Goal: Task Accomplishment & Management: Complete application form

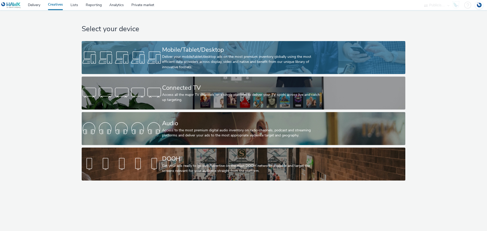
click at [163, 64] on div "Deliver your mobile/tablet/desktop ads on the most premium inventory globally u…" at bounding box center [242, 61] width 161 height 15
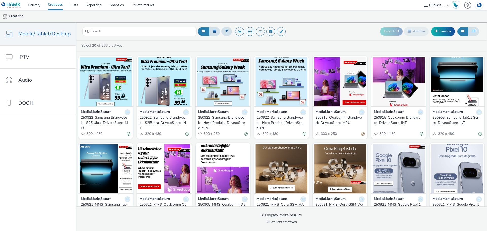
click at [439, 4] on select "AZERION AZERION SURVEYS Broadaly comtogether Contrast Crossvertise Data Zulu Gm…" at bounding box center [437, 5] width 30 height 10
select select "9387901d-a129-43df-b0ef-f9e7dbeb676e"
click at [422, 0] on select "AZERION AZERION SURVEYS Broadaly comtogether Contrast Crossvertise Data Zulu Gm…" at bounding box center [437, 5] width 30 height 10
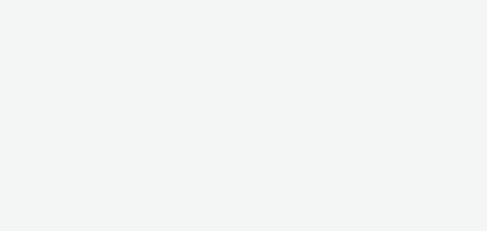
select select "9387901d-a129-43df-b0ef-f9e7dbeb676e"
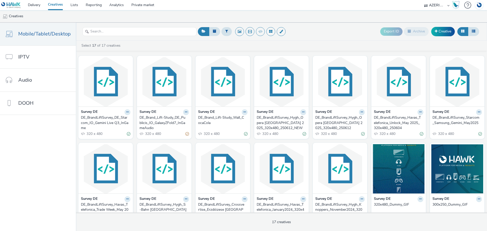
click at [101, 121] on div "DE_BrandLiftSurvey_DE_Starcom_IO_Gemini Live Q3_InGame" at bounding box center [104, 122] width 47 height 15
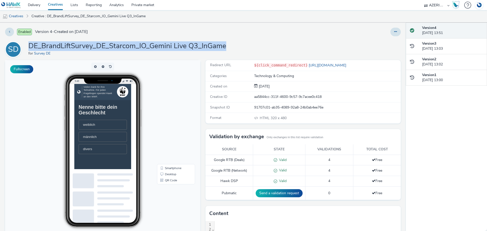
drag, startPoint x: 233, startPoint y: 46, endPoint x: 22, endPoint y: 42, distance: 210.2
click at [22, 42] on div "SD DE_BrandLiftSurvey_DE_Starcom_IO_Gemini Live Q3_InGame for Survey DE" at bounding box center [203, 49] width 396 height 16
copy div "DE_BrandLiftSurvey_DE_Starcom_IO_Gemini Live Q3_InGame"
click at [9, 31] on icon at bounding box center [9, 32] width 1 height 4
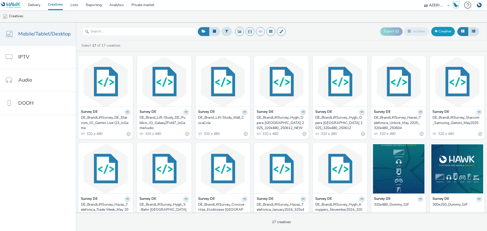
click at [438, 30] on link "Creative" at bounding box center [444, 31] width 24 height 9
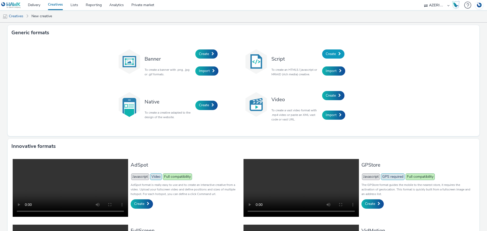
click at [330, 52] on span "Create" at bounding box center [331, 54] width 10 height 5
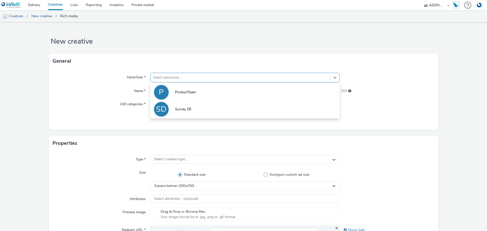
click at [217, 76] on div at bounding box center [240, 78] width 175 height 6
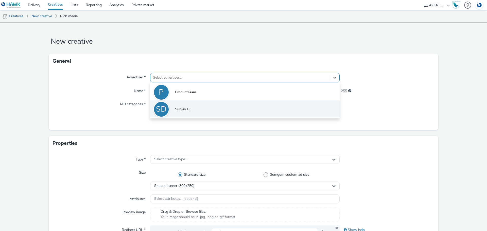
click at [190, 110] on span "Survey DE" at bounding box center [183, 109] width 17 height 5
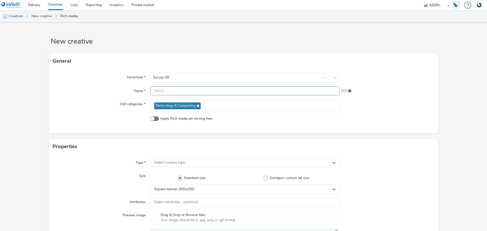
click at [187, 91] on input "text" at bounding box center [245, 91] width 190 height 9
paste input "DE_BrandLiftSurvey_DE_Starcom_IO_Gemini Live Q3_InGame"
drag, startPoint x: 194, startPoint y: 90, endPoint x: 207, endPoint y: 91, distance: 13.2
click at [207, 91] on input "DE_BrandLiftSurvey_DE_Starcom_IO_Gemini Live Q3_InGame" at bounding box center [245, 91] width 190 height 9
click at [208, 90] on input "DE_BrandLiftSurvey_DE_Dentsu_IO_Gemini Live Q3_InGame" at bounding box center [245, 91] width 190 height 9
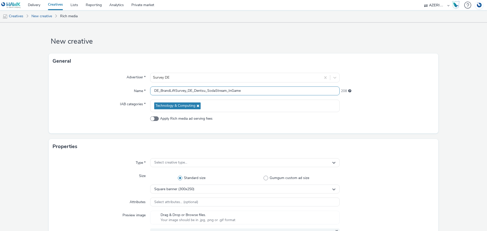
drag, startPoint x: 242, startPoint y: 91, endPoint x: 228, endPoint y: 90, distance: 13.5
click at [228, 90] on input "DE_BrandLiftSurvey_DE_Dentsu_SodaStream_InGame" at bounding box center [245, 91] width 190 height 9
drag, startPoint x: 249, startPoint y: 91, endPoint x: 227, endPoint y: 89, distance: 22.2
click at [227, 89] on input "DE_BrandLiftSurvey_DE_Dentsu_SodaStream_Sep-Dez25" at bounding box center [245, 91] width 190 height 9
type input "DE_BrandLiftSurvey_DE_Dentsu_SodaStream"
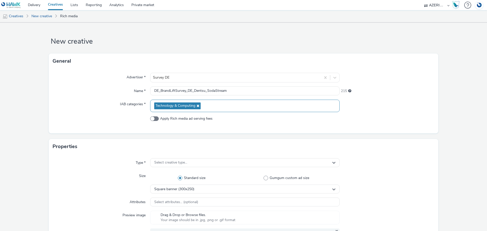
click at [204, 105] on div "Technology & Computing" at bounding box center [245, 106] width 190 height 12
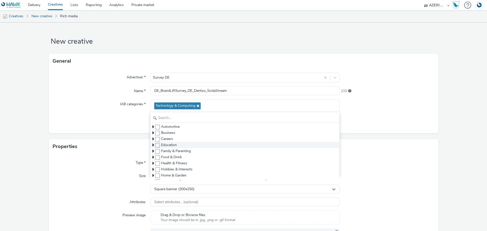
scroll to position [25, 0]
click at [153, 145] on icon at bounding box center [154, 144] width 2 height 5
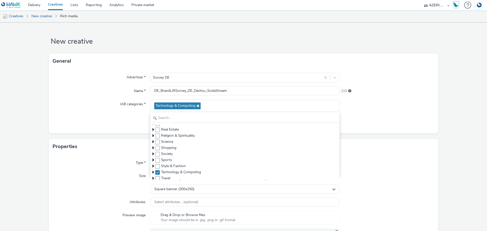
scroll to position [219, 0]
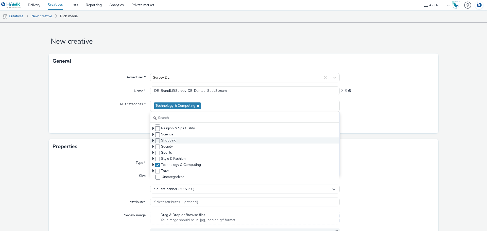
click at [153, 141] on icon at bounding box center [154, 140] width 2 height 5
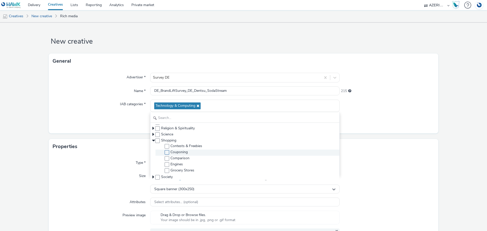
scroll to position [244, 0]
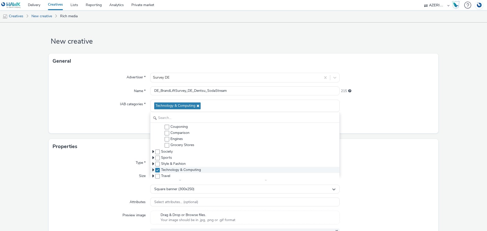
click at [153, 169] on icon at bounding box center [154, 170] width 2 height 5
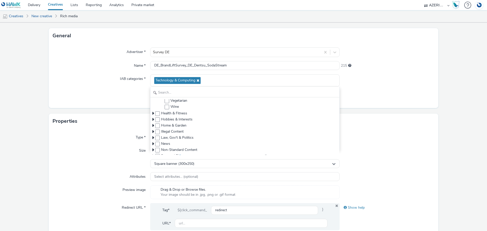
scroll to position [138, 0]
click at [153, 121] on icon at bounding box center [154, 122] width 2 height 5
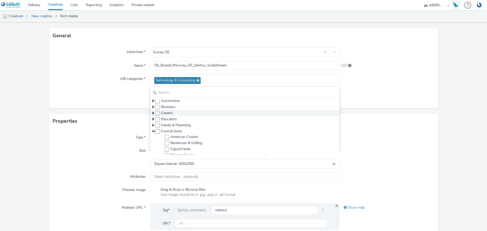
scroll to position [25, 0]
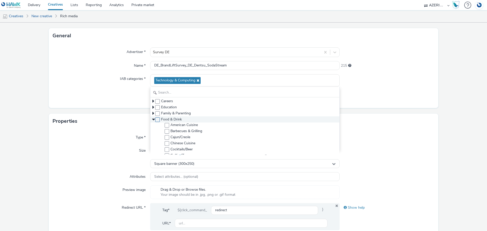
click at [155, 120] on span at bounding box center [157, 120] width 5 height 5
checkbox input "true"
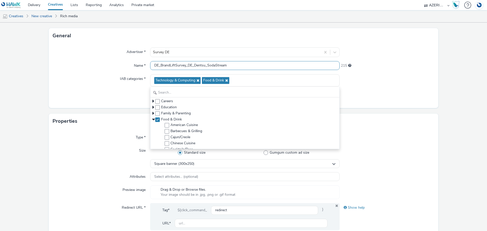
click at [150, 64] on input "DE_BrandLiftSurvey_DE_Dentsu_SodaStream" at bounding box center [245, 65] width 190 height 9
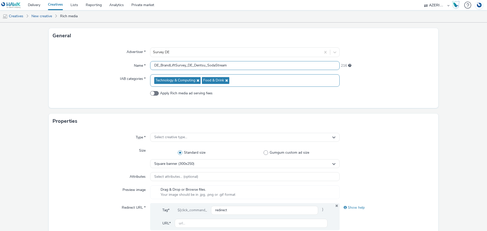
type input "DE_BrandLiftSurvey_DE_Dentsu_SodaStream"
click at [197, 81] on icon at bounding box center [197, 81] width 4 height 4
click at [194, 81] on div "Food & Drink" at bounding box center [245, 80] width 190 height 12
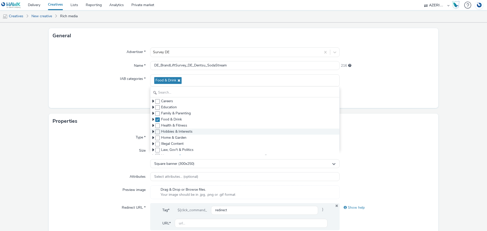
click at [153, 131] on icon at bounding box center [154, 131] width 2 height 5
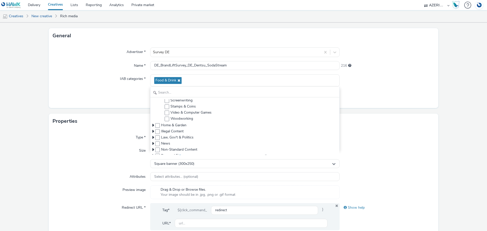
scroll to position [228, 0]
click at [153, 124] on icon at bounding box center [154, 123] width 2 height 5
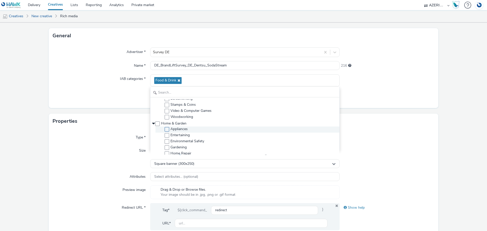
click at [165, 129] on span at bounding box center [167, 129] width 5 height 5
checkbox input "true"
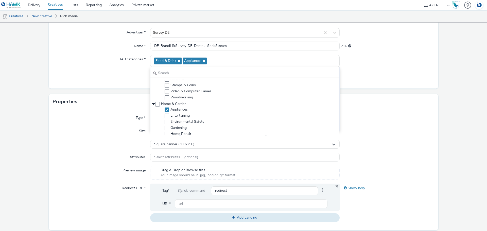
scroll to position [51, 0]
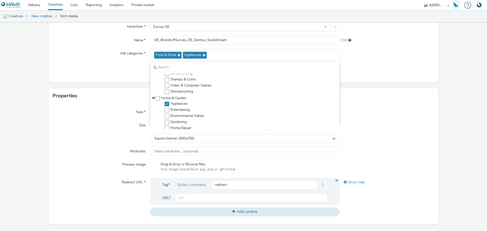
click at [348, 68] on div at bounding box center [387, 69] width 95 height 9
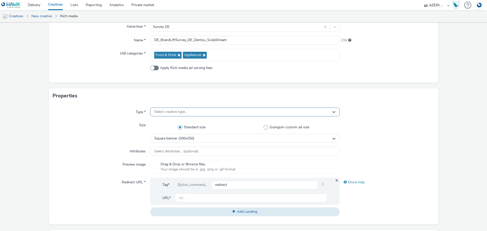
click at [214, 112] on div "Select creative type..." at bounding box center [245, 112] width 190 height 9
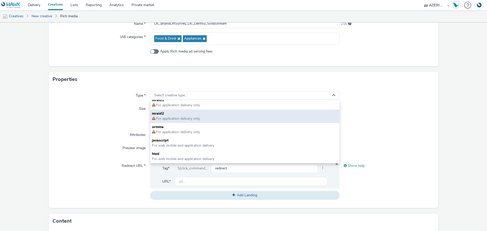
scroll to position [76, 0]
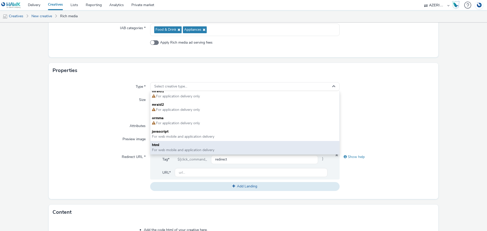
click at [173, 146] on span "html" at bounding box center [245, 145] width 186 height 5
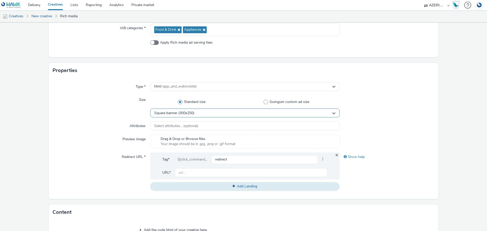
click at [198, 113] on div "Square banner (300x250)" at bounding box center [245, 113] width 190 height 9
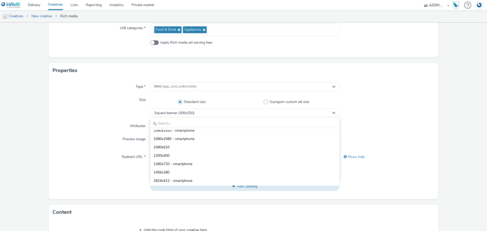
scroll to position [711, 0]
click at [195, 124] on input "text" at bounding box center [245, 123] width 189 height 9
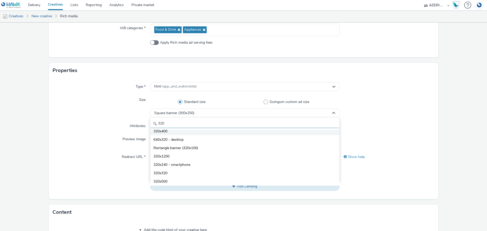
scroll to position [0, 0]
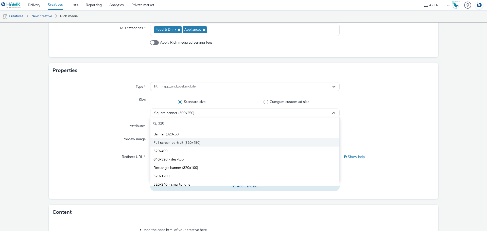
type input "320"
click at [203, 143] on li "Full screen portrait (320x480)" at bounding box center [245, 142] width 189 height 8
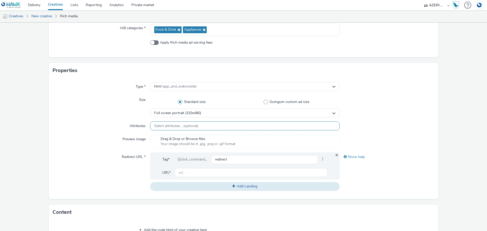
click at [222, 126] on div "Select attributes... (optional)" at bounding box center [245, 126] width 190 height 9
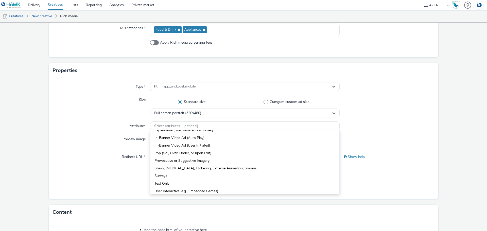
scroll to position [51, 0]
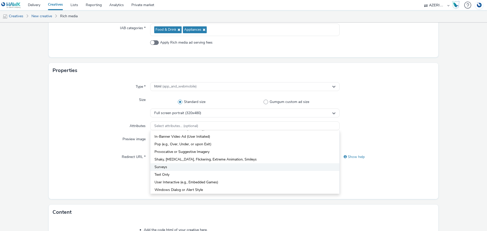
click at [163, 167] on span "Surveys" at bounding box center [161, 167] width 13 height 5
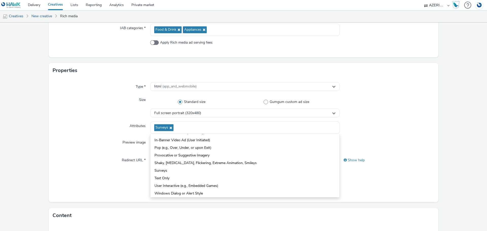
click at [108, 112] on div "Size" at bounding box center [101, 106] width 97 height 22
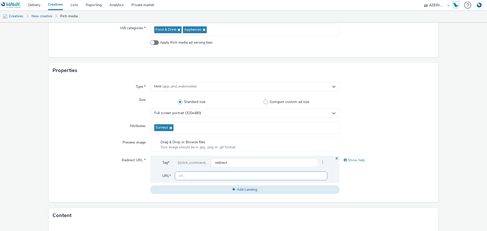
click at [231, 175] on input "text" at bounding box center [251, 176] width 153 height 9
type input "https://hawk-tech.io/"
click at [354, 161] on div "Show help" at bounding box center [387, 160] width 95 height 9
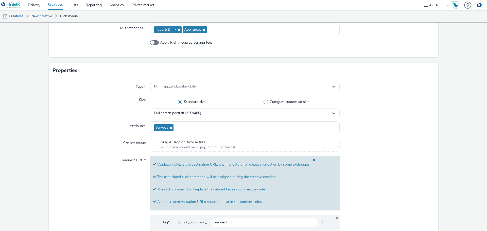
click at [313, 159] on span at bounding box center [312, 164] width 5 height 12
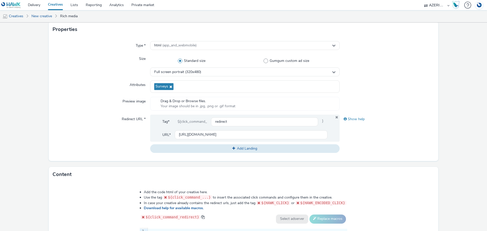
scroll to position [127, 0]
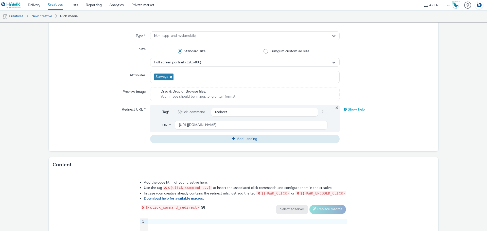
click at [350, 109] on div "Show help" at bounding box center [387, 109] width 95 height 9
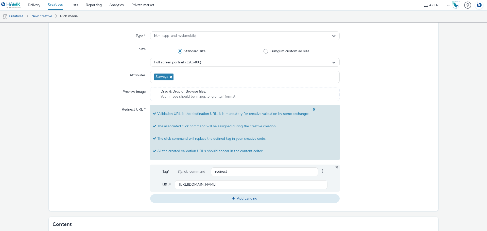
click at [366, 118] on div at bounding box center [387, 154] width 95 height 98
click at [311, 108] on span at bounding box center [312, 114] width 5 height 12
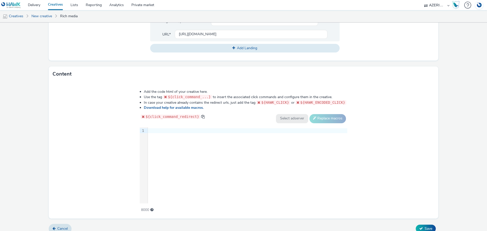
scroll to position [224, 0]
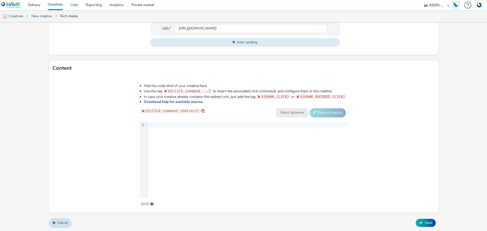
click at [193, 142] on div "9 1 ›" at bounding box center [244, 160] width 208 height 76
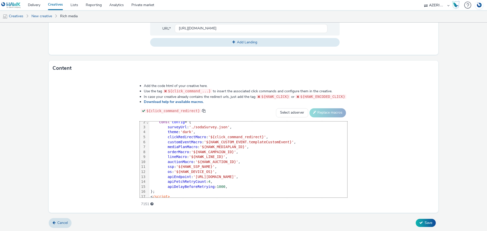
scroll to position [0, 0]
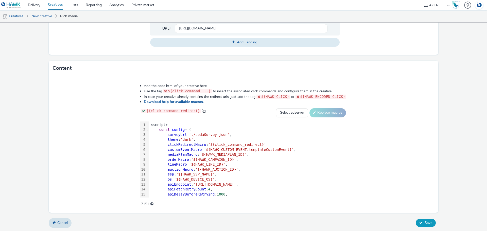
click at [421, 222] on button "Save" at bounding box center [426, 223] width 20 height 8
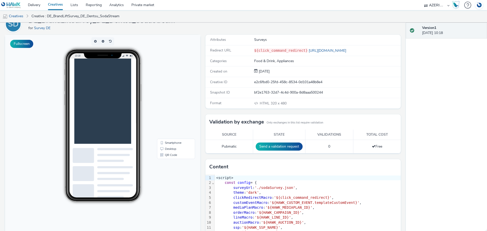
click at [122, 111] on main at bounding box center [114, 120] width 81 height 122
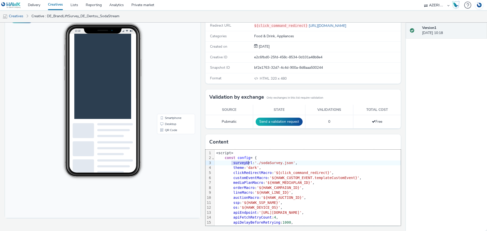
drag, startPoint x: 229, startPoint y: 163, endPoint x: 247, endPoint y: 163, distance: 17.5
click at [247, 163] on div "surveyUrl : './sodaSurvey.json' ," at bounding box center [344, 163] width 258 height 5
copy div "surveyUrl"
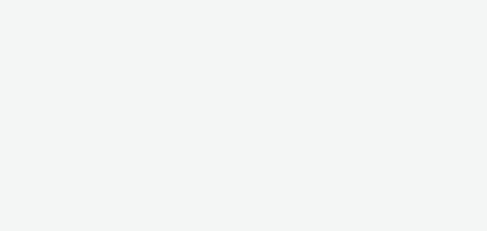
select select "9387901d-a129-43df-b0ef-f9e7dbeb676e"
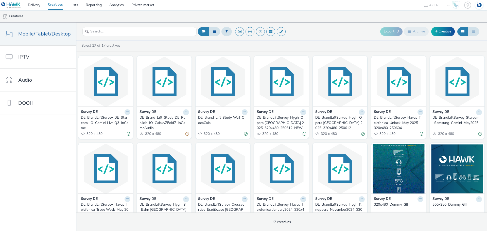
click at [439, 3] on select "AZERION AZERION SURVEYS Broadaly comtogether Contrast Crossvertise Data Zulu Gm…" at bounding box center [437, 5] width 30 height 10
drag, startPoint x: 37, startPoint y: 4, endPoint x: 35, endPoint y: 6, distance: 2.9
click at [36, 4] on link "Delivery" at bounding box center [34, 5] width 20 height 10
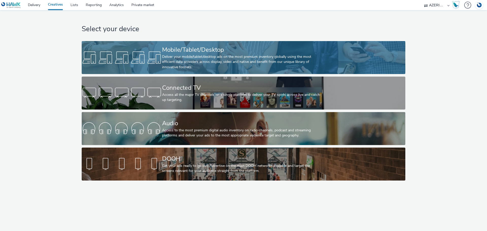
click at [166, 52] on div "Mobile/Tablet/Desktop" at bounding box center [242, 49] width 161 height 9
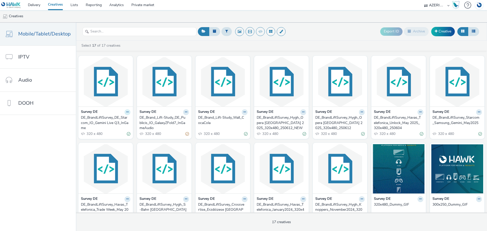
click at [126, 112] on icon at bounding box center [127, 112] width 2 height 3
click at [85, 118] on div "DE_BrandLiftSurvey_DE_Starcom_IO_Gemini Live Q3_InGame" at bounding box center [104, 122] width 47 height 15
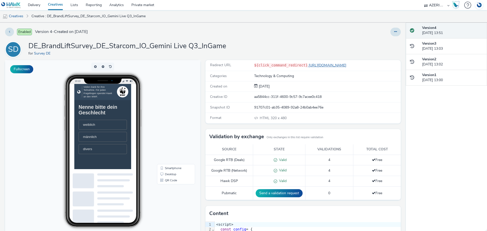
drag, startPoint x: 340, startPoint y: 65, endPoint x: 302, endPoint y: 63, distance: 37.6
click at [302, 63] on div "${click_command_redirect} https://hawk-tech.io/" at bounding box center [327, 65] width 146 height 5
copy link "[URL][DOMAIN_NAME]"
click at [432, 5] on select "AZERION AZERION SURVEYS Broadaly comtogether Contrast Crossvertise Data Zulu Gm…" at bounding box center [437, 5] width 30 height 10
select select "ac009755-aa48-4799-8050-7a339a378eb8"
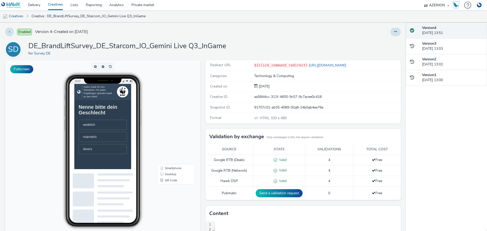
click at [422, 0] on select "AZERION AZERION SURVEYS Broadaly comtogether Contrast Crossvertise Data Zulu Gm…" at bounding box center [437, 5] width 30 height 10
click at [435, 4] on select "AZERION AZERION APAC AZERION AUSTRIA AZERION BEL - ADEXPERTS AZERION BRAZIL AZE…" at bounding box center [437, 5] width 30 height 10
select select "b626f941-834b-427f-b453-0a2b95f57350"
click at [422, 0] on select "AZERION AZERION APAC AZERION AUSTRIA AZERION BEL - ADEXPERTS AZERION BRAZIL AZE…" at bounding box center [437, 5] width 30 height 10
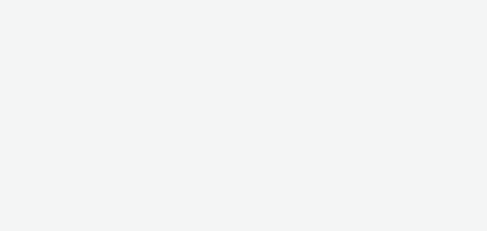
select select "9387901d-a129-43df-b0ef-f9e7dbeb676e"
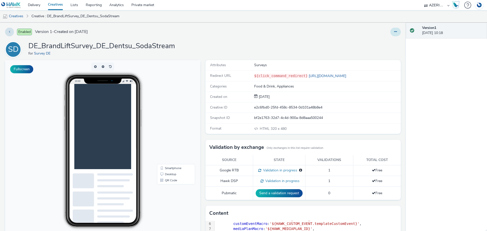
click at [395, 35] on button at bounding box center [396, 32] width 10 height 9
click at [383, 41] on link "Edit" at bounding box center [382, 42] width 38 height 10
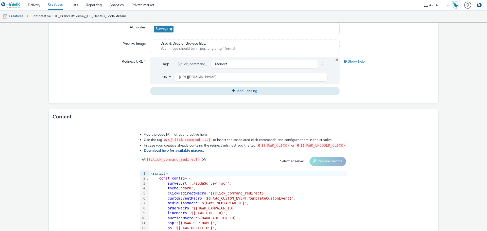
scroll to position [224, 0]
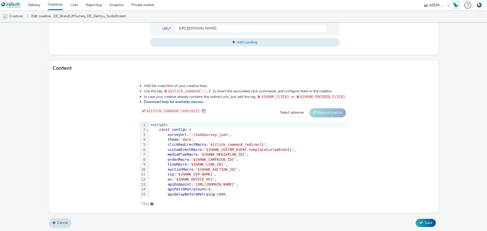
click at [188, 141] on div "theme : 'dark' ," at bounding box center [248, 139] width 198 height 5
drag, startPoint x: 191, startPoint y: 134, endPoint x: 154, endPoint y: 133, distance: 36.8
click at [154, 133] on div "surveyUrl : './sodaSurvey.json' ," at bounding box center [248, 135] width 198 height 5
click at [425, 221] on span "Save" at bounding box center [429, 223] width 8 height 5
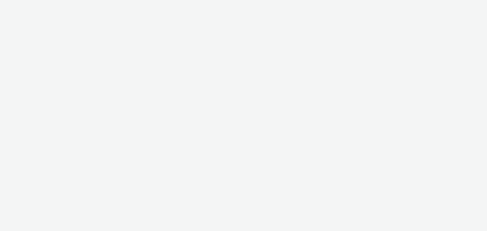
select select "9387901d-a129-43df-b0ef-f9e7dbeb676e"
select select "b626f941-834b-427f-b453-0a2b95f57350"
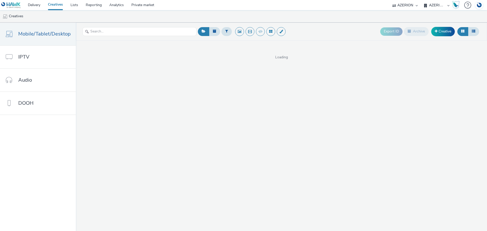
select select "b626f941-834b-427f-b453-0a2b95f57350"
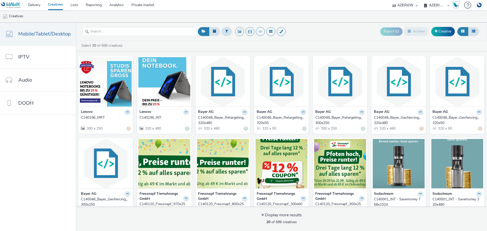
click at [403, 5] on select "AZERION AZERION SURVEYS Broadaly comtogether Contrast Crossvertise Data Zulu Gm…" at bounding box center [405, 5] width 30 height 10
select select "9387901d-a129-43df-b0ef-f9e7dbeb676e"
click at [421, 0] on select "AZERION AZERION SURVEYS Broadaly comtogether Contrast Crossvertise Data Zulu Gm…" at bounding box center [405, 5] width 30 height 10
select select "b626f941-834b-427f-b453-0a2b95f57350"
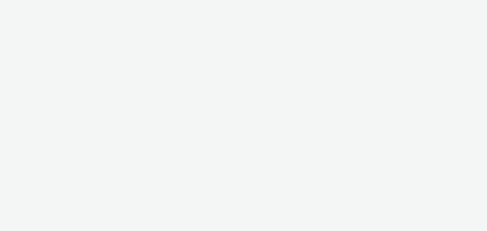
select select "9387901d-a129-43df-b0ef-f9e7dbeb676e"
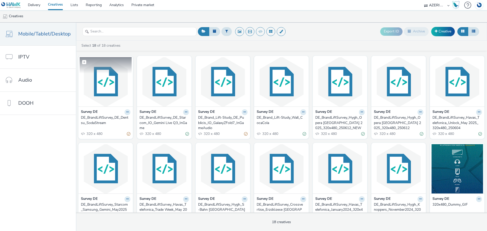
click at [101, 89] on img at bounding box center [106, 82] width 52 height 50
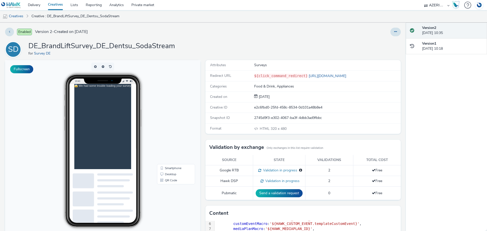
click at [114, 116] on main "😱 We had some trouble loading your survey" at bounding box center [114, 145] width 81 height 122
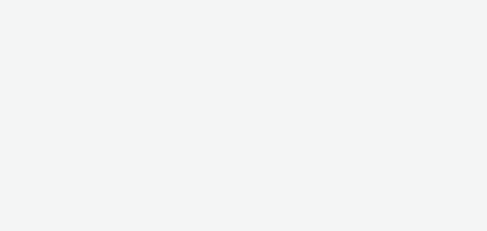
select select "9387901d-a129-43df-b0ef-f9e7dbeb676e"
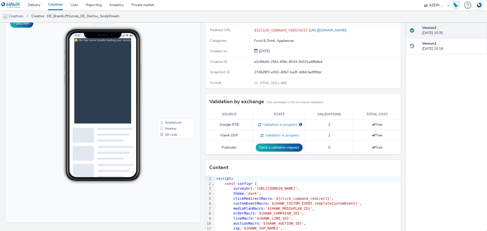
scroll to position [72, 0]
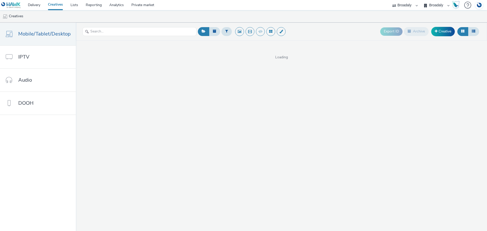
select select "2c2adb54-625a-45e4-8d54-55ad645251ae"
